Goal: Navigation & Orientation: Find specific page/section

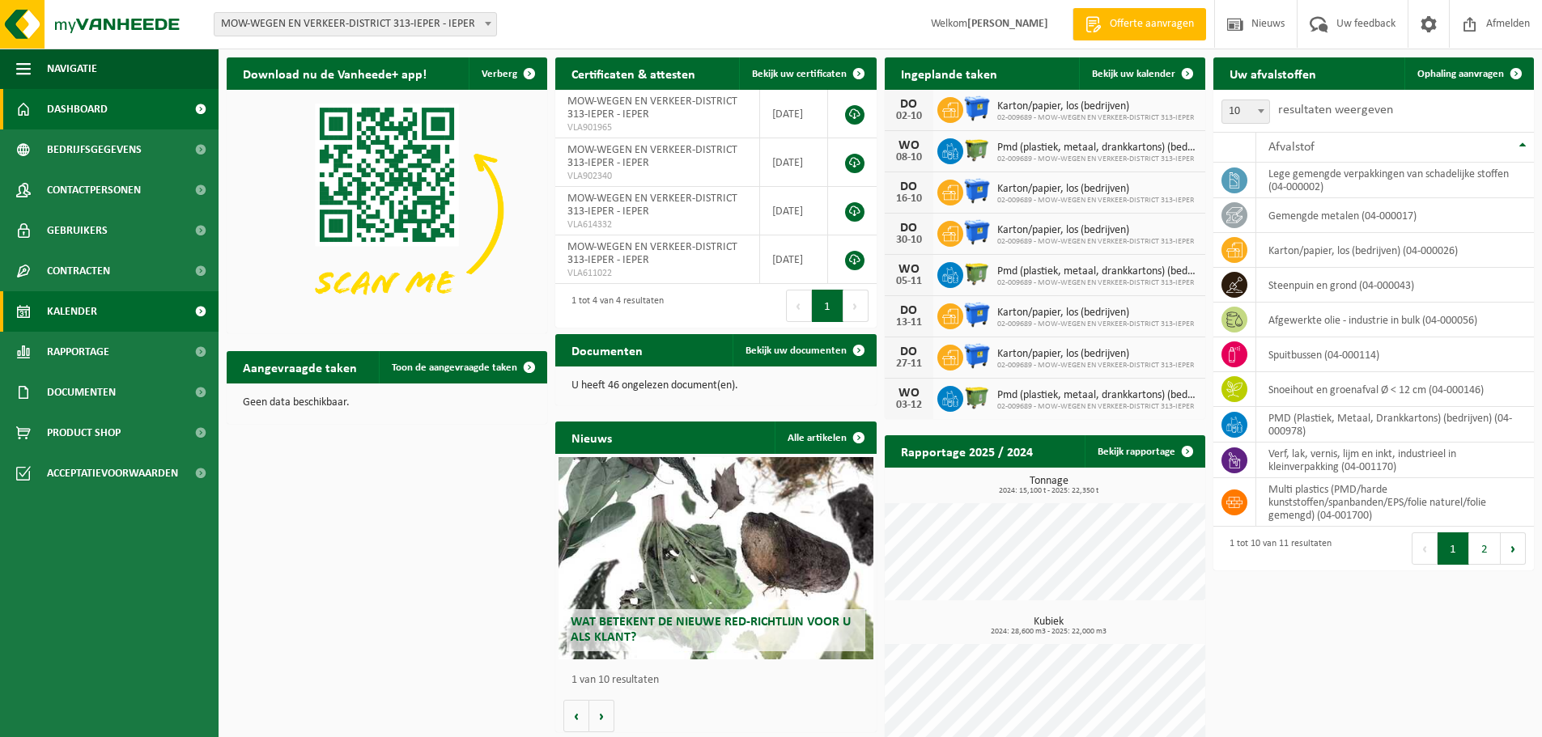
click at [92, 321] on span "Kalender" at bounding box center [72, 311] width 50 height 40
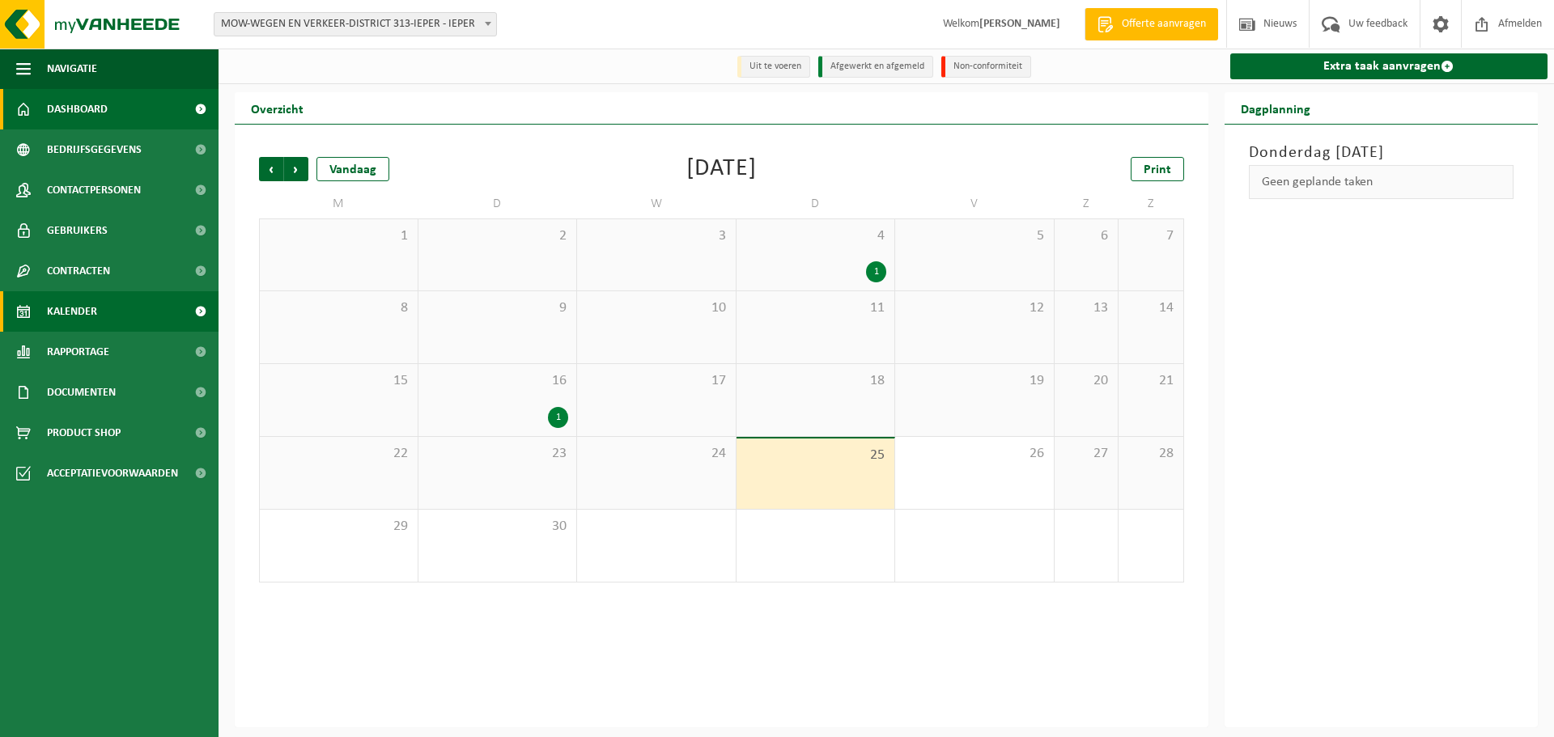
click at [82, 111] on span "Dashboard" at bounding box center [77, 109] width 61 height 40
